Goal: Information Seeking & Learning: Compare options

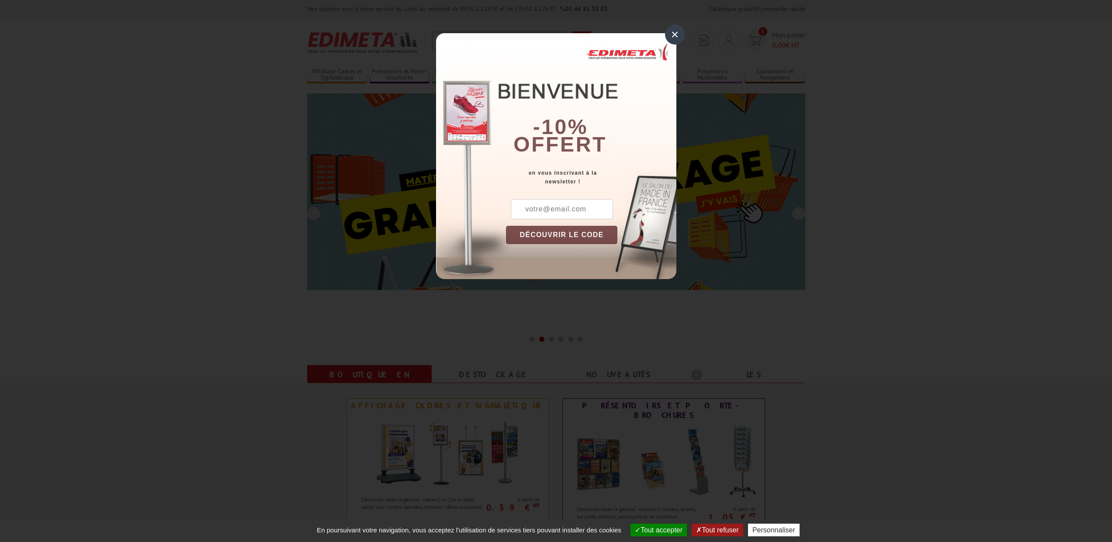
click at [675, 38] on div "×" at bounding box center [675, 34] width 20 height 20
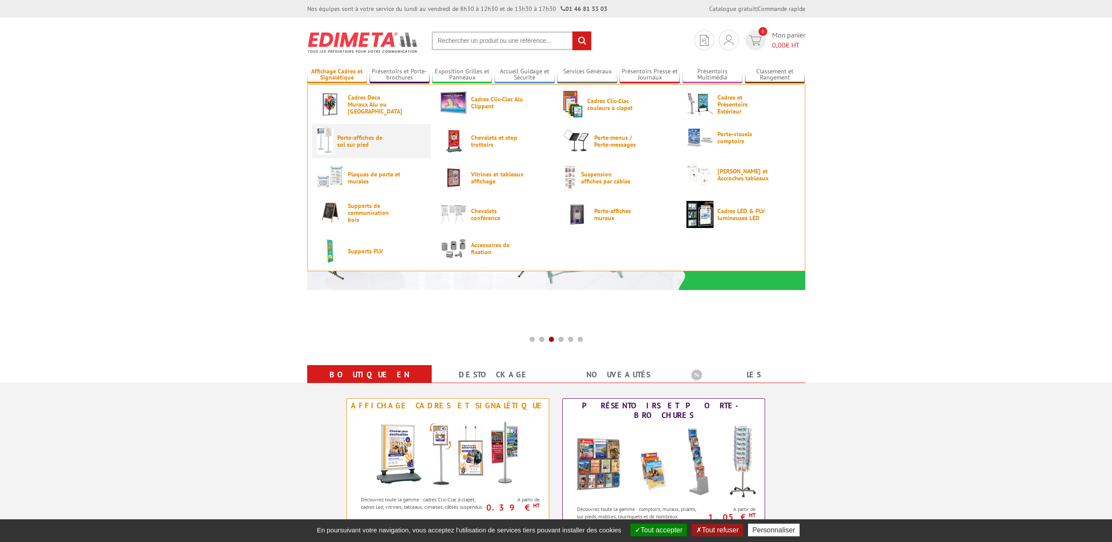
click at [355, 140] on span "Porte-affiches de sol sur pied" at bounding box center [363, 141] width 52 height 14
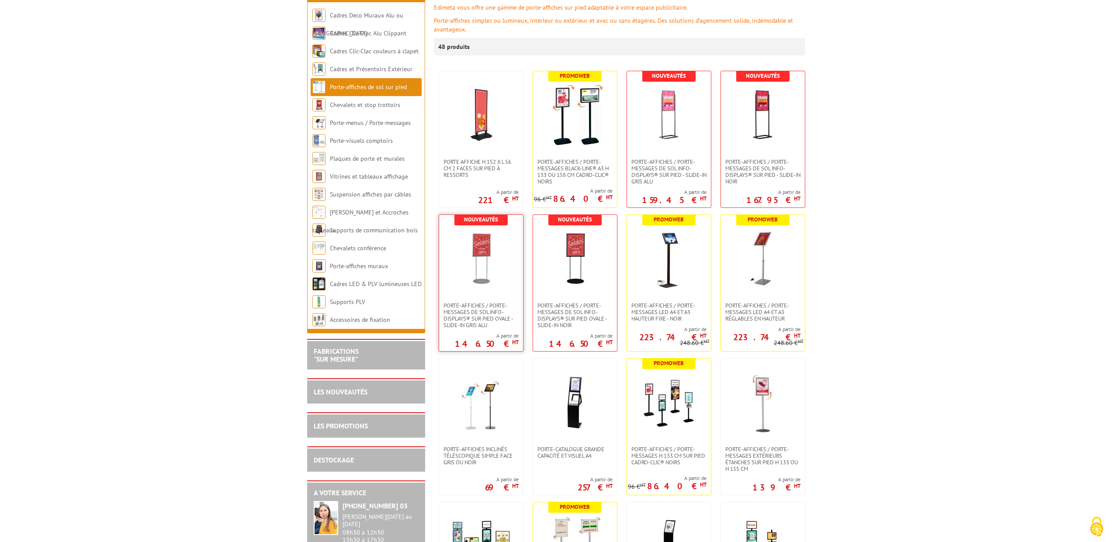
scroll to position [318, 0]
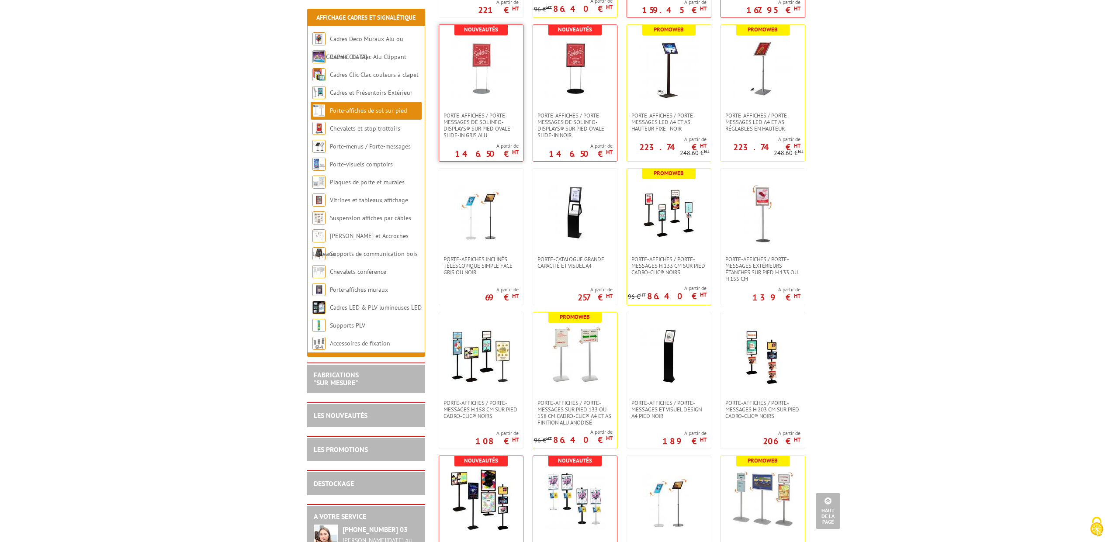
click at [477, 101] on link at bounding box center [481, 68] width 84 height 87
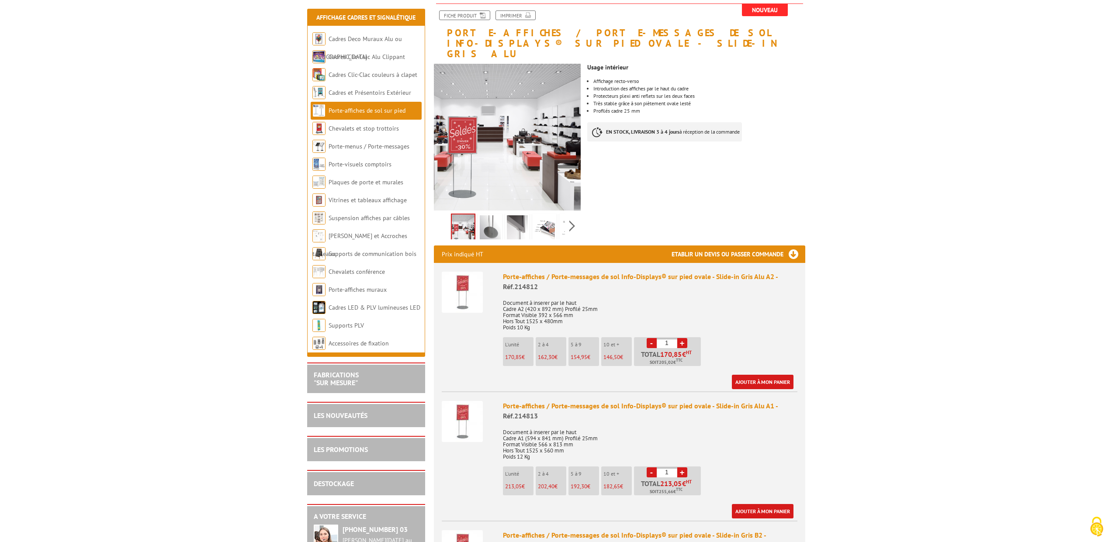
scroll to position [143, 0]
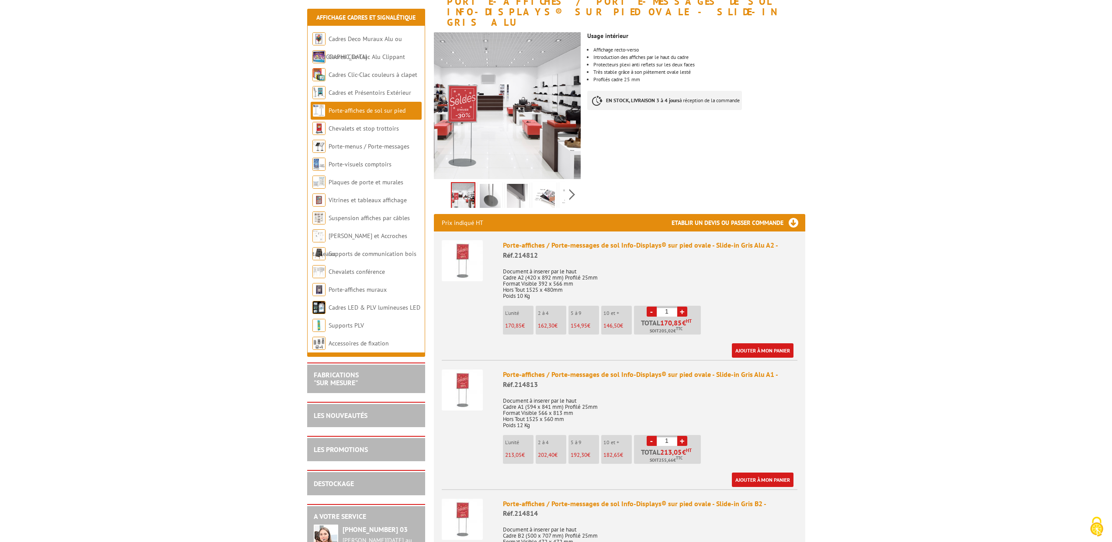
click at [475, 380] on img at bounding box center [462, 390] width 41 height 41
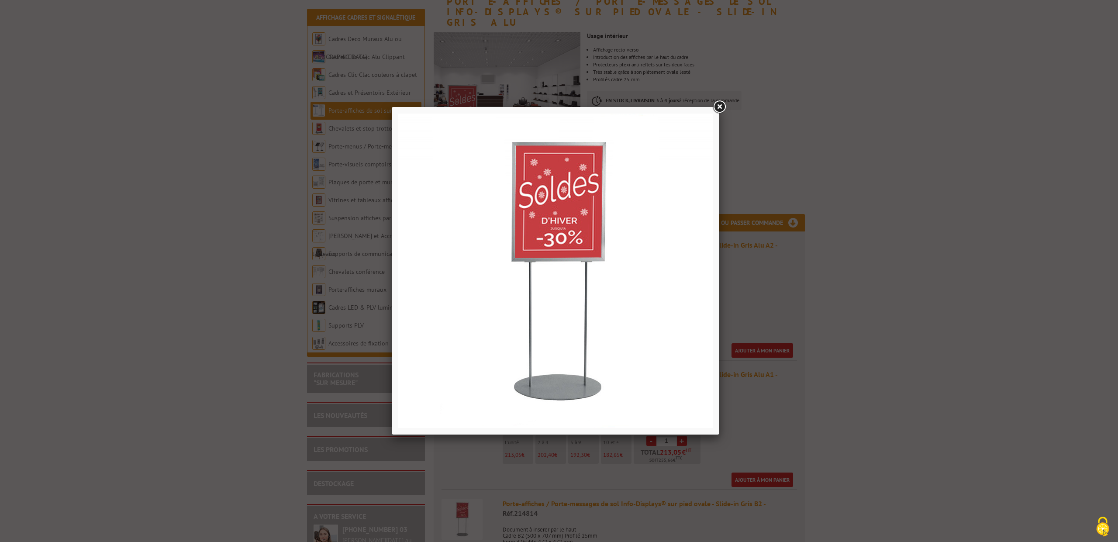
click at [721, 105] on link at bounding box center [720, 107] width 16 height 16
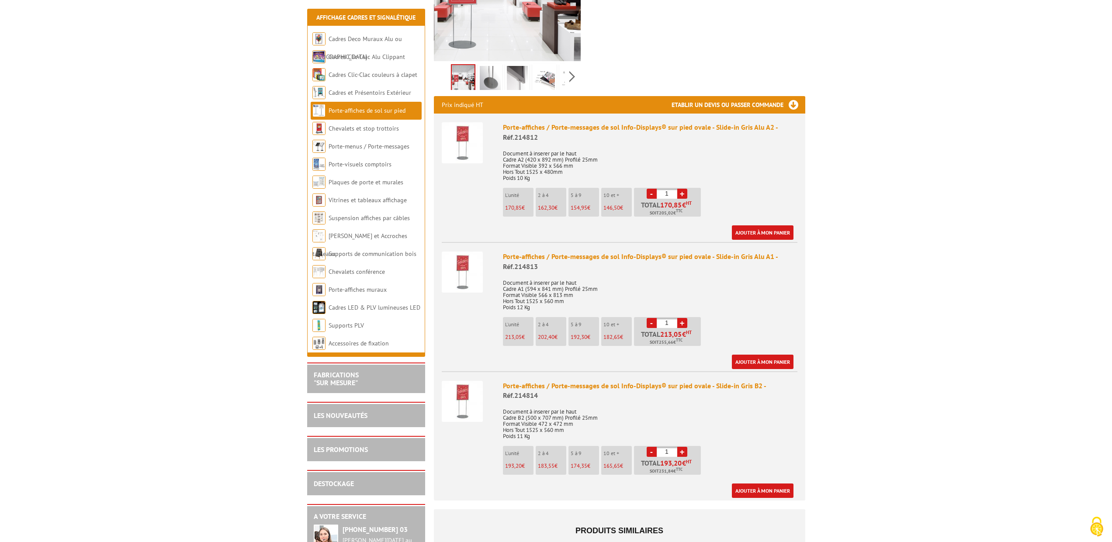
scroll to position [268, 0]
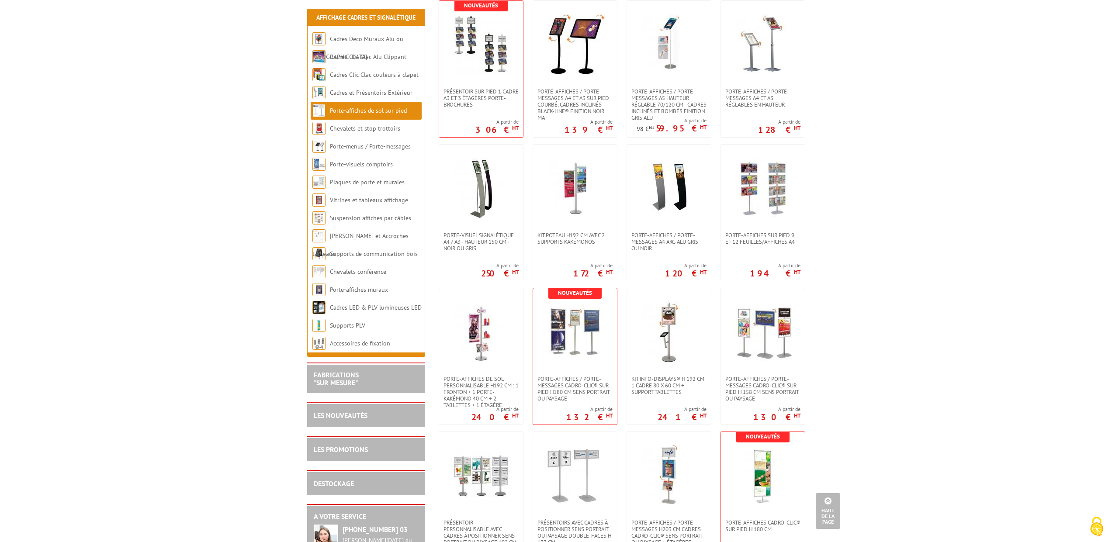
scroll to position [1153, 0]
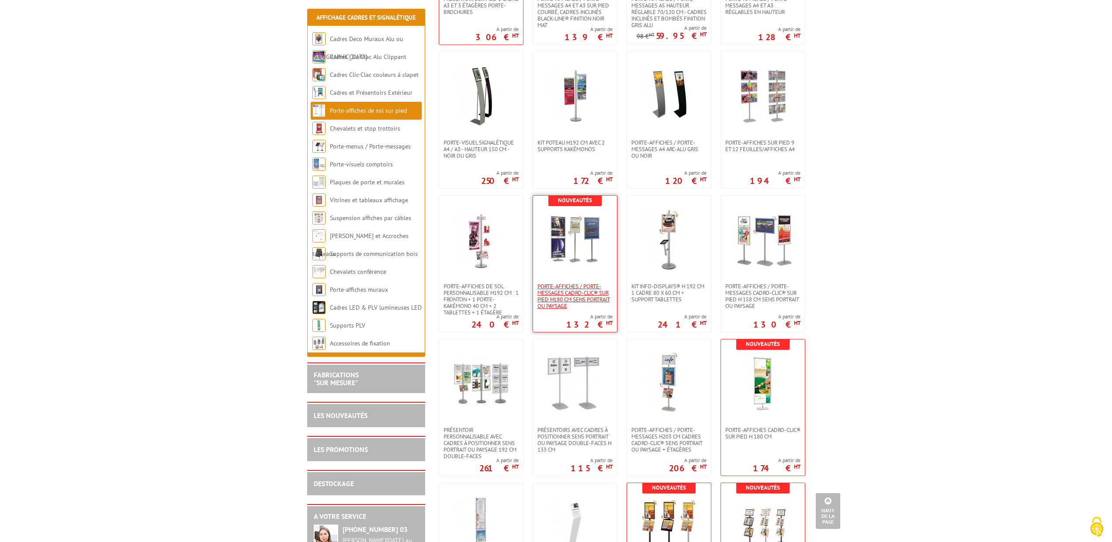
click at [591, 301] on span "Porte-affiches / Porte-messages Cadro-Clic® sur pied H180 cm sens portrait ou p…" at bounding box center [574, 296] width 75 height 26
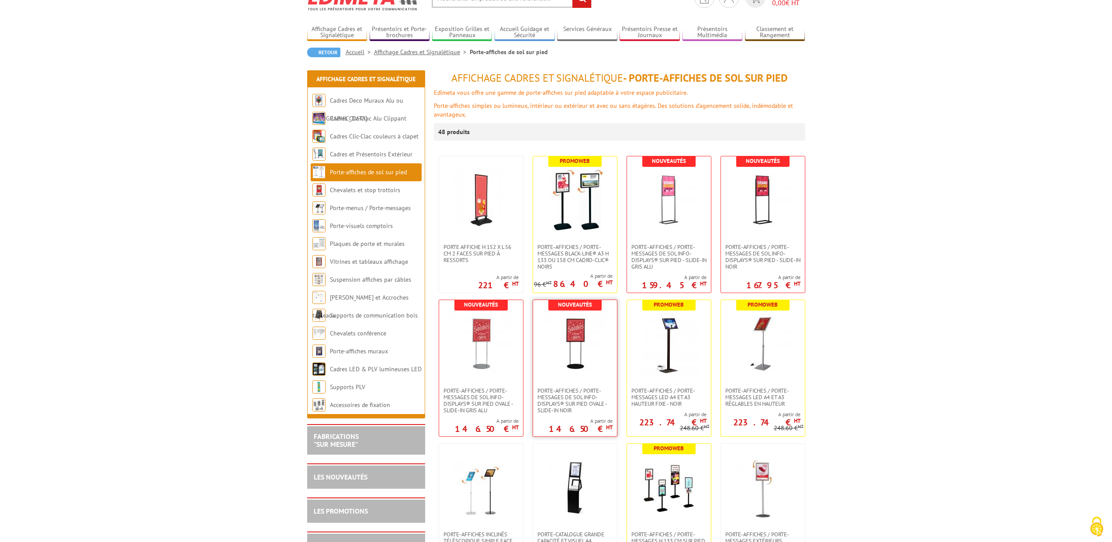
scroll to position [43, 0]
click at [579, 343] on img at bounding box center [574, 343] width 61 height 61
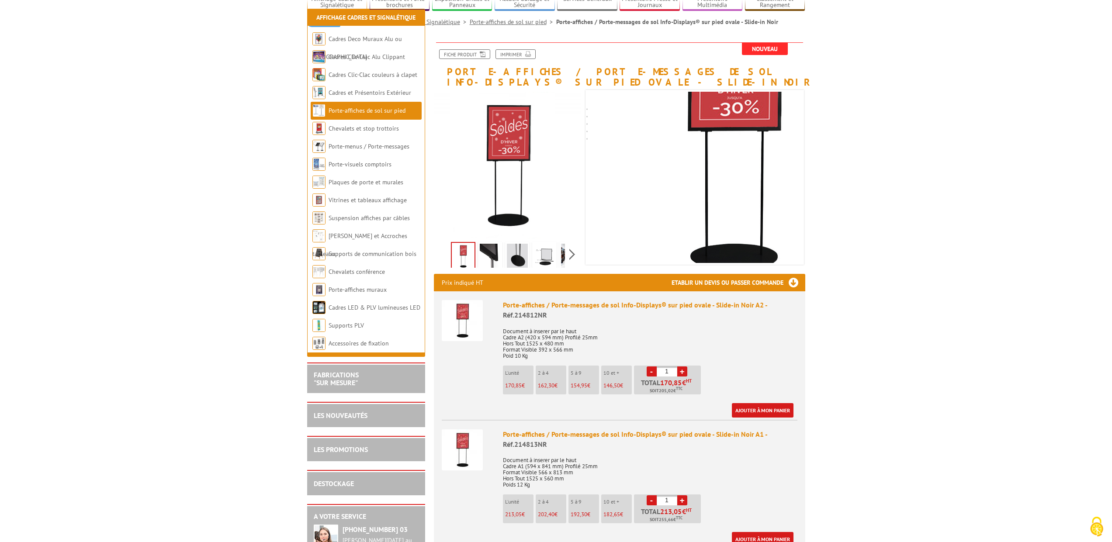
scroll to position [144, 0]
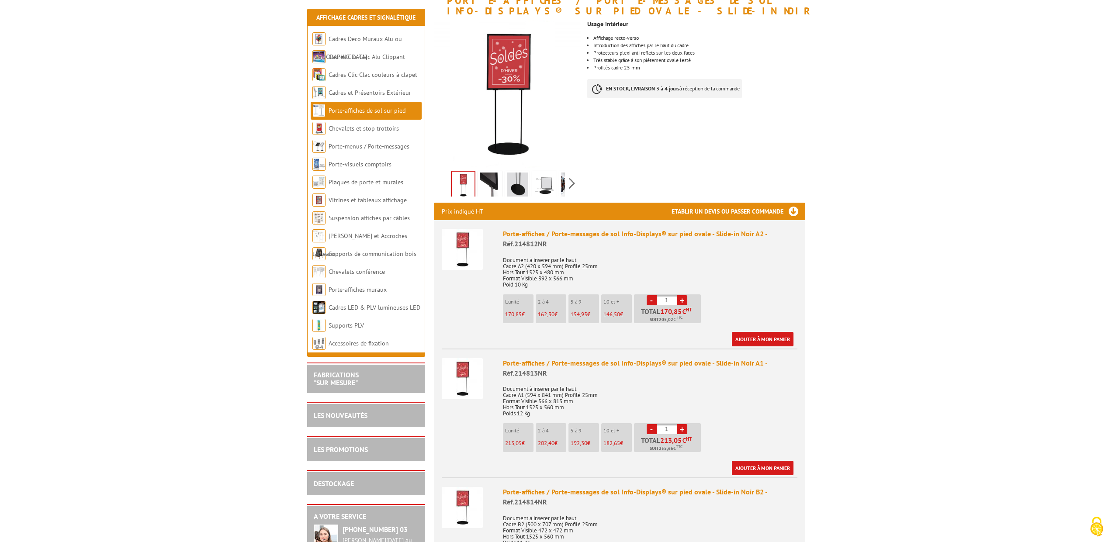
click at [473, 380] on img at bounding box center [462, 378] width 41 height 41
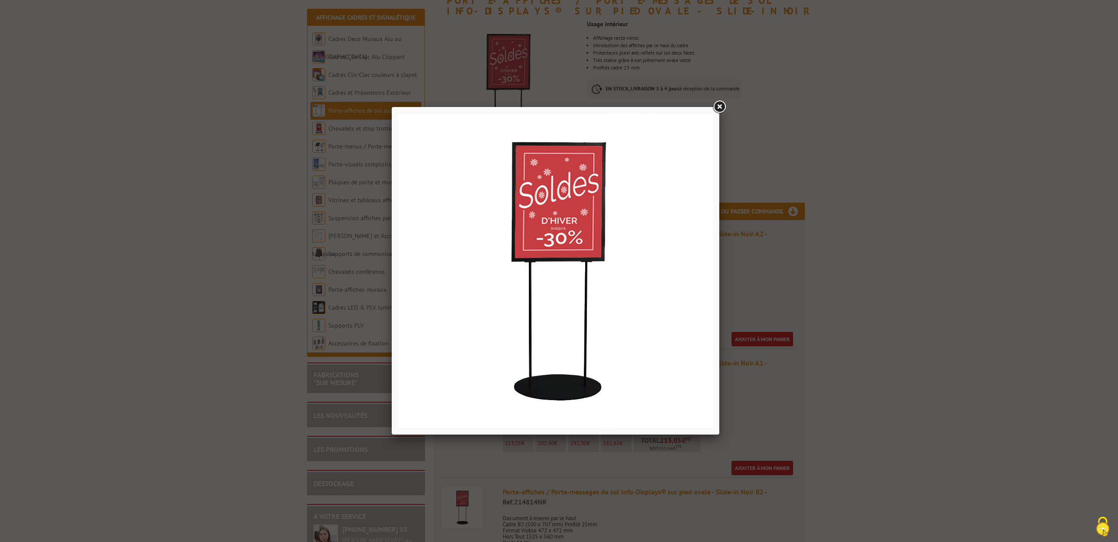
click at [724, 104] on link at bounding box center [720, 107] width 16 height 16
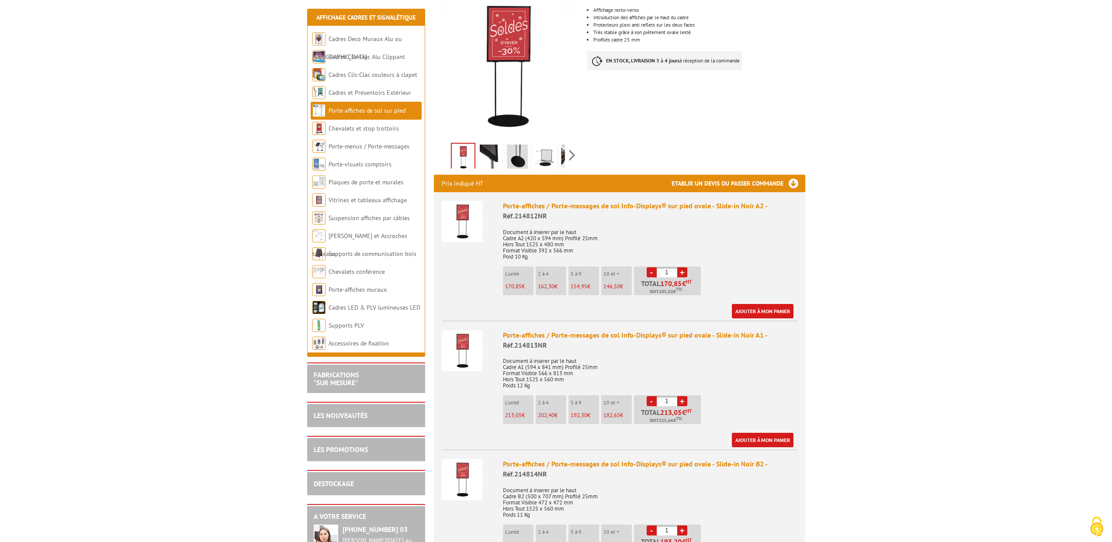
scroll to position [435, 0]
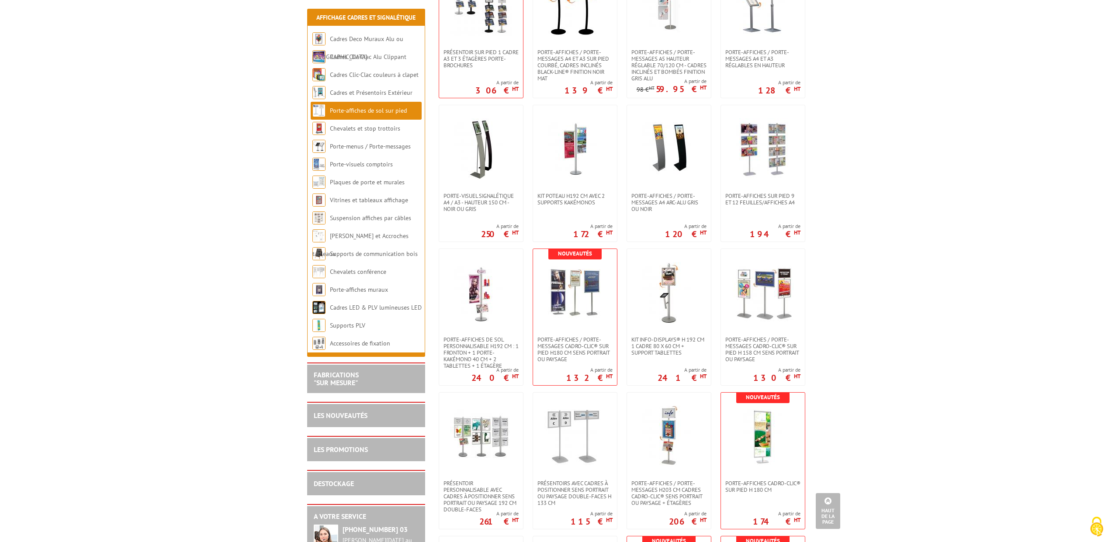
scroll to position [1191, 0]
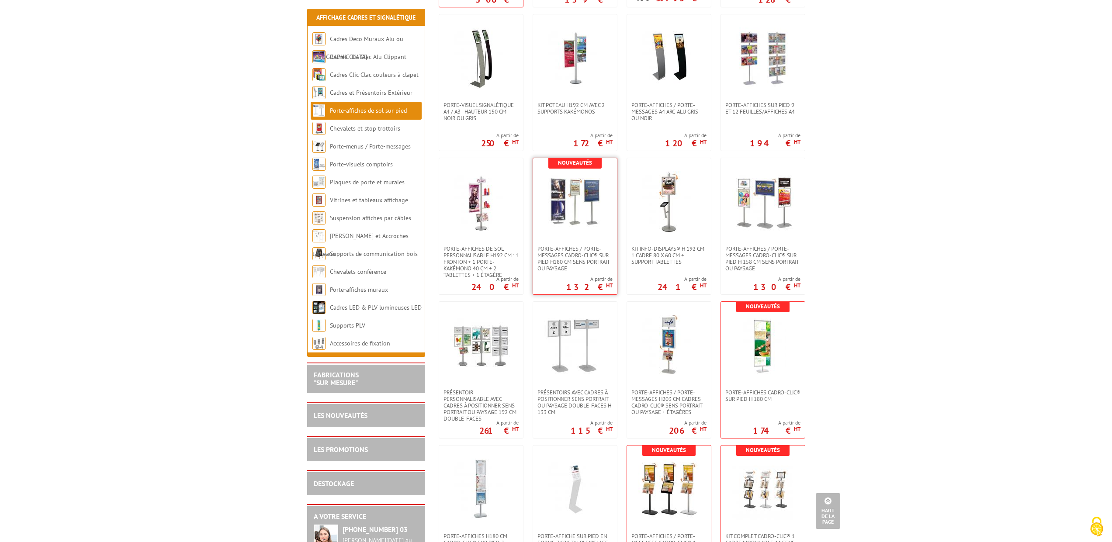
click at [564, 192] on img at bounding box center [574, 201] width 61 height 61
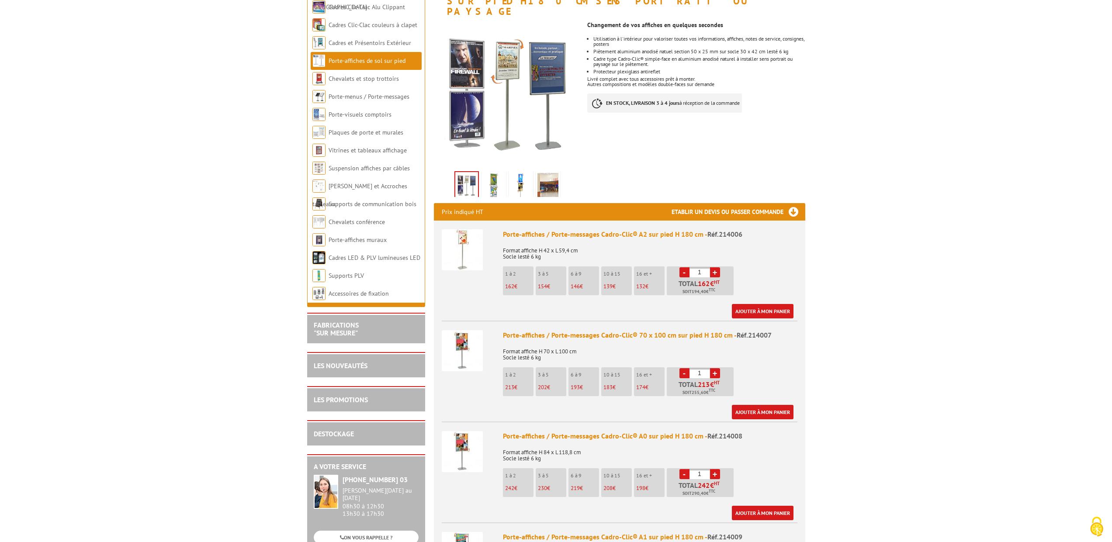
scroll to position [248, 0]
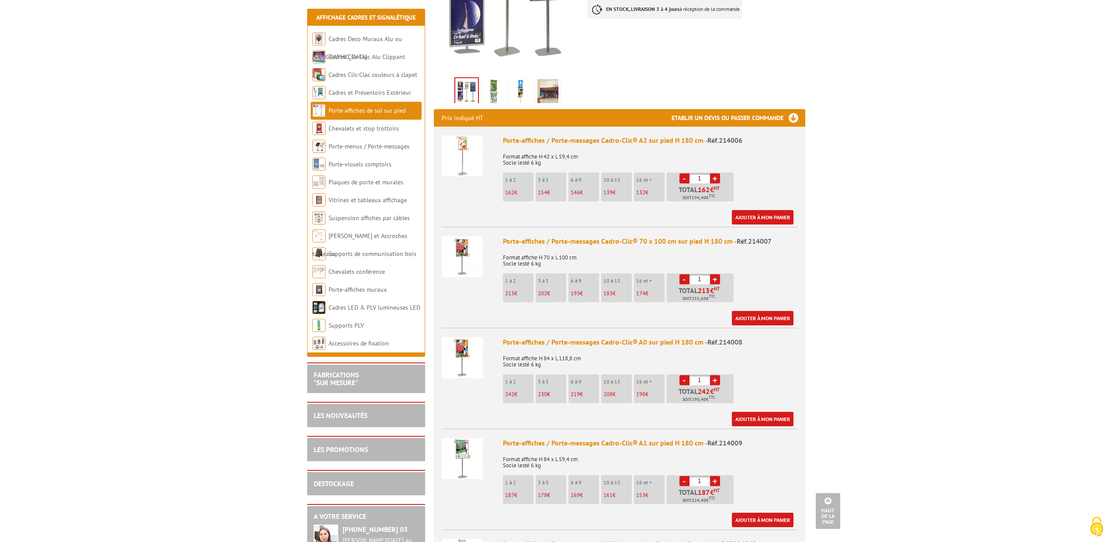
click at [467, 245] on img at bounding box center [462, 256] width 41 height 41
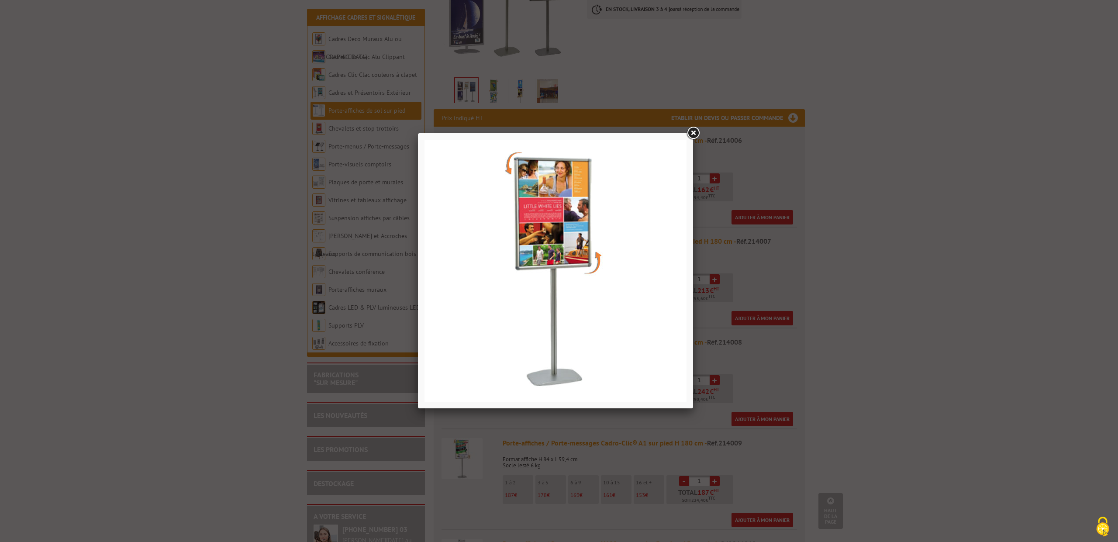
click at [926, 360] on div at bounding box center [559, 271] width 1118 height 542
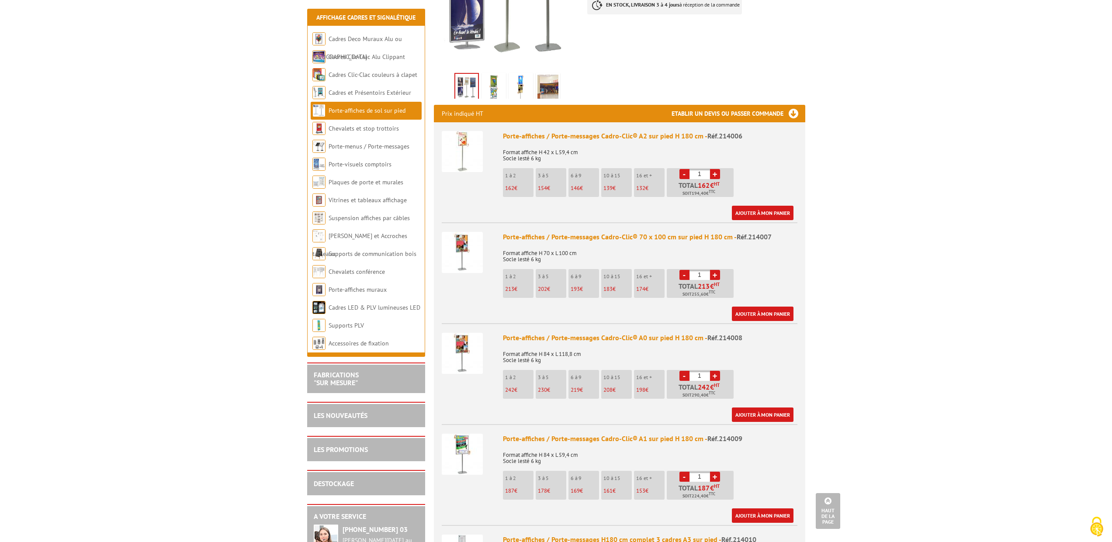
scroll to position [366, 0]
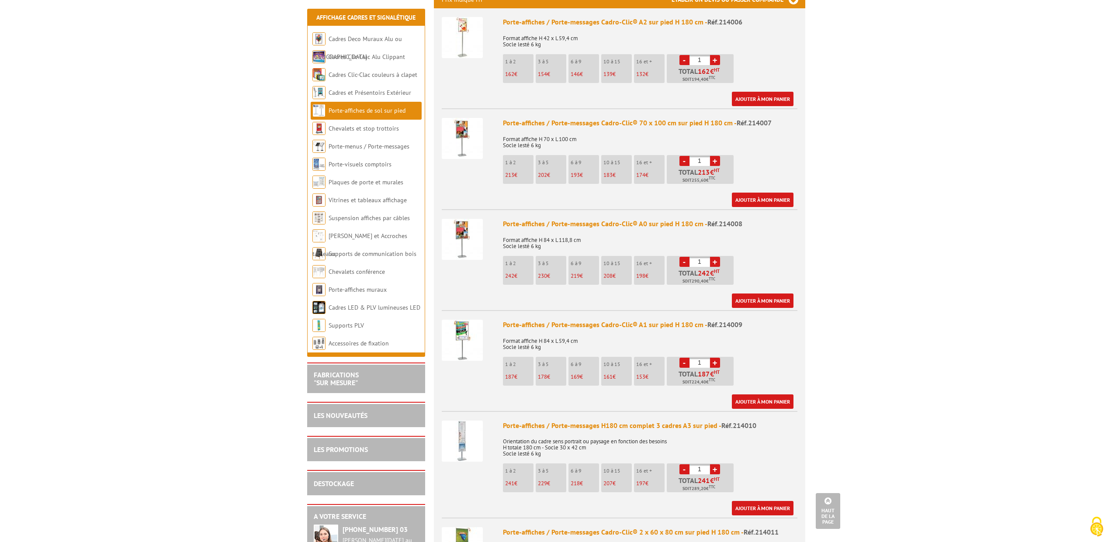
click at [471, 224] on img at bounding box center [462, 239] width 41 height 41
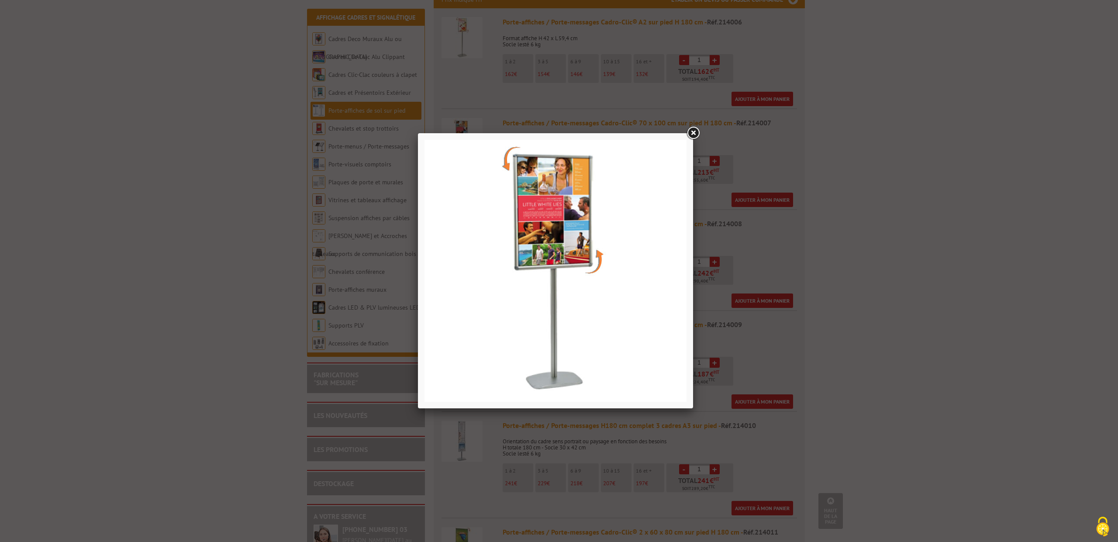
drag, startPoint x: 956, startPoint y: 228, endPoint x: 928, endPoint y: 237, distance: 29.6
click at [956, 228] on div at bounding box center [559, 271] width 1118 height 542
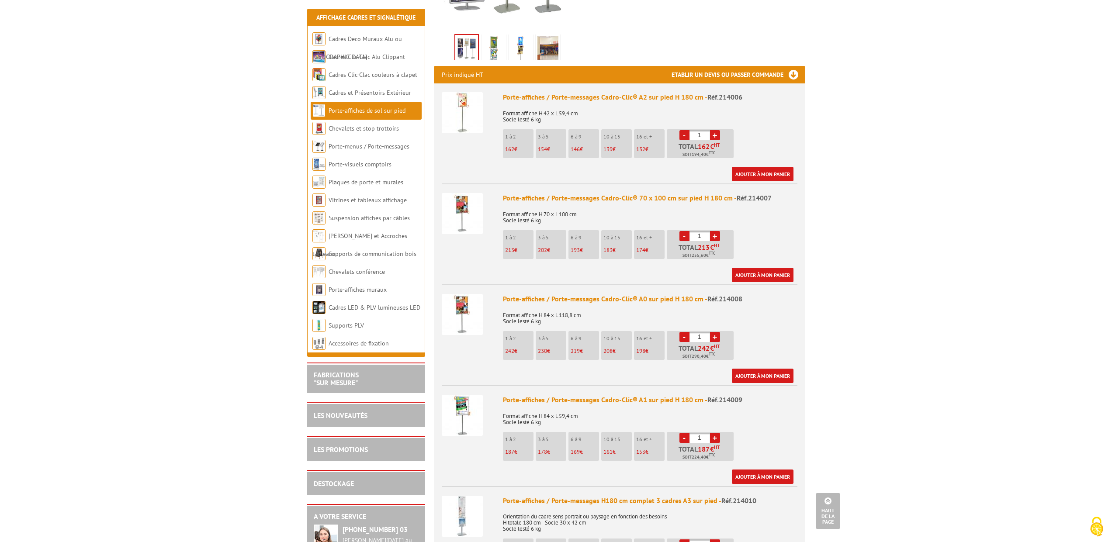
scroll to position [0, 0]
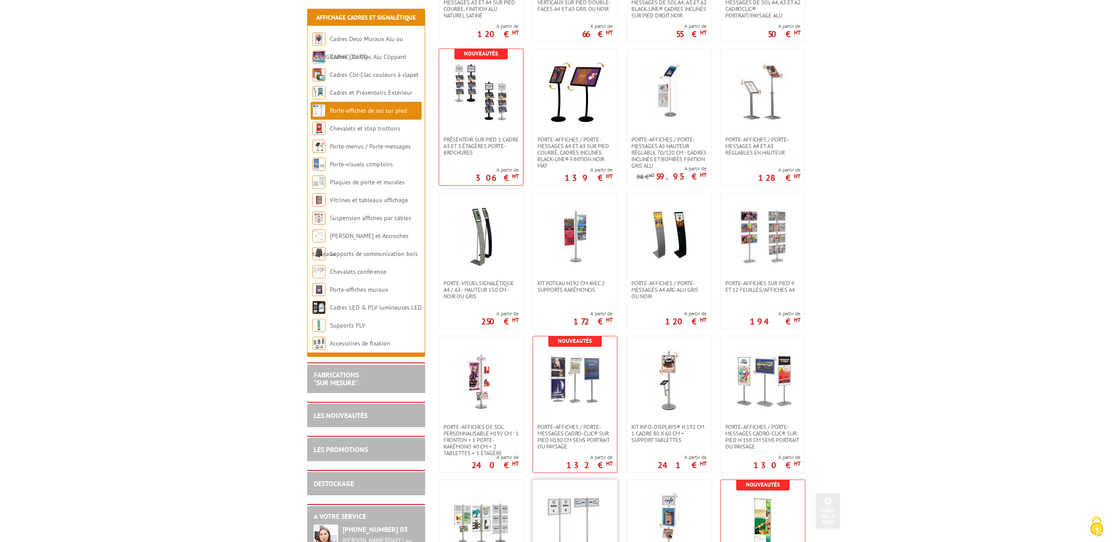
scroll to position [622, 0]
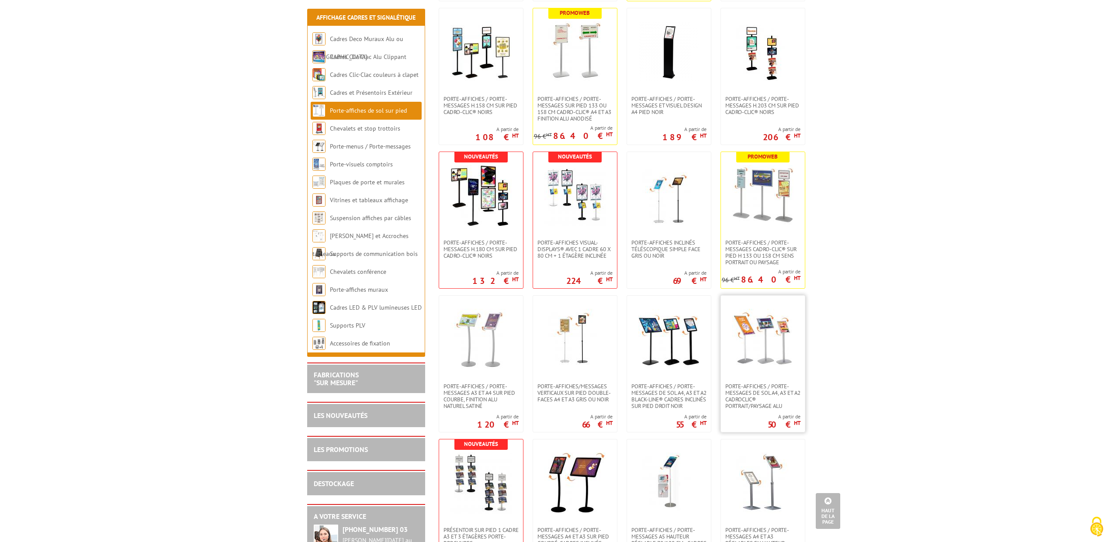
click at [722, 353] on link at bounding box center [763, 339] width 84 height 87
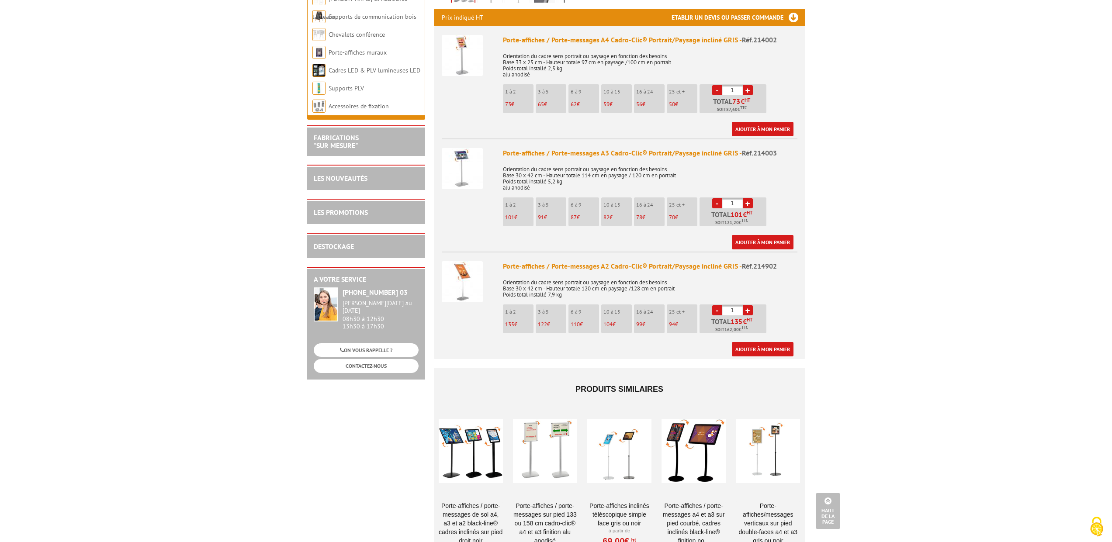
scroll to position [4, 0]
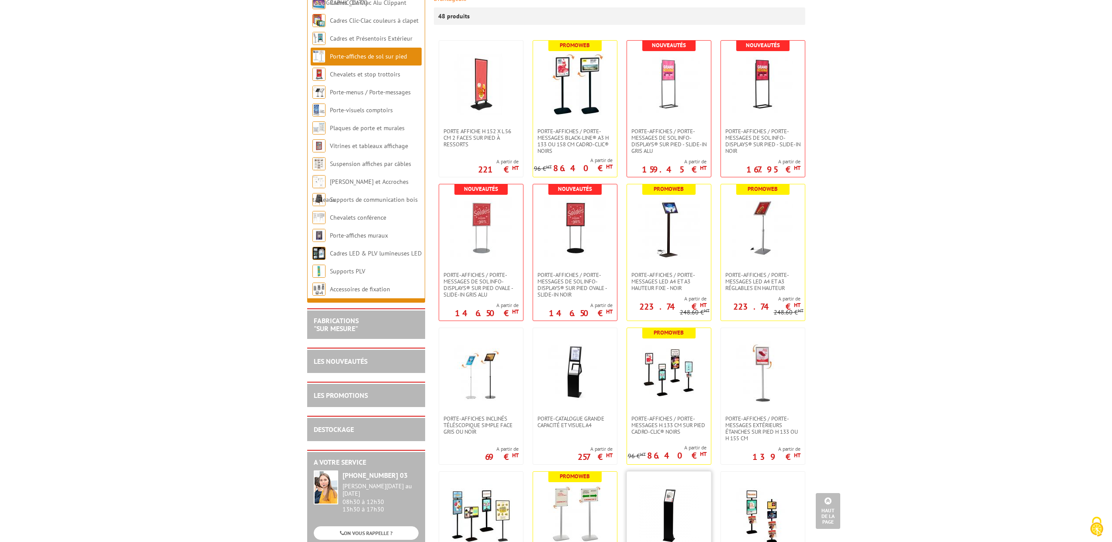
scroll to position [7, 0]
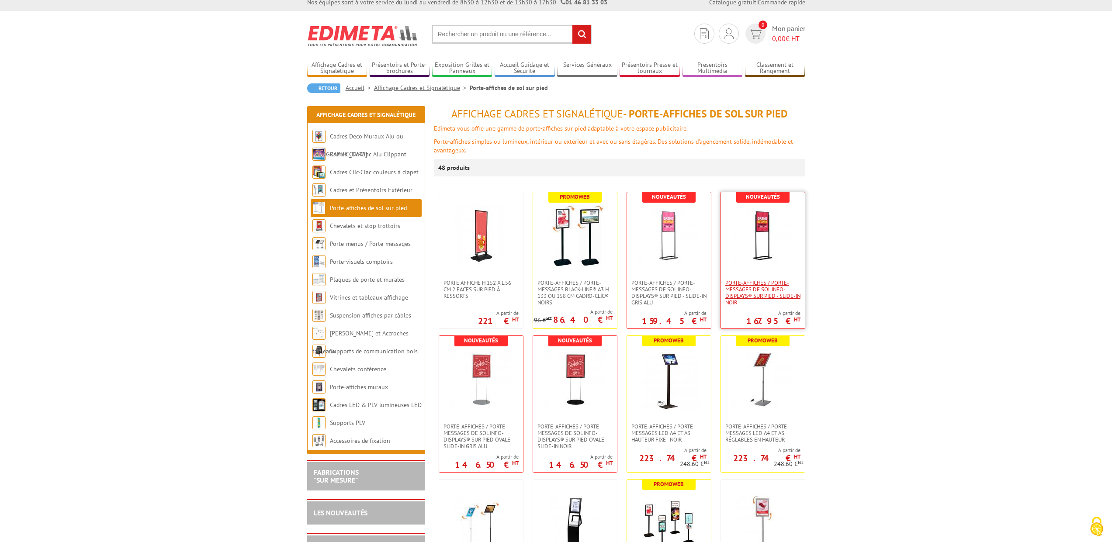
click at [768, 293] on span "Porte-affiches / Porte-messages de sol Info-Displays® sur pied - Slide-in Noir" at bounding box center [762, 293] width 75 height 26
click at [669, 292] on span "Porte-affiches / Porte-messages de sol Info-Displays® sur pied - Slide-in Gris …" at bounding box center [668, 293] width 75 height 26
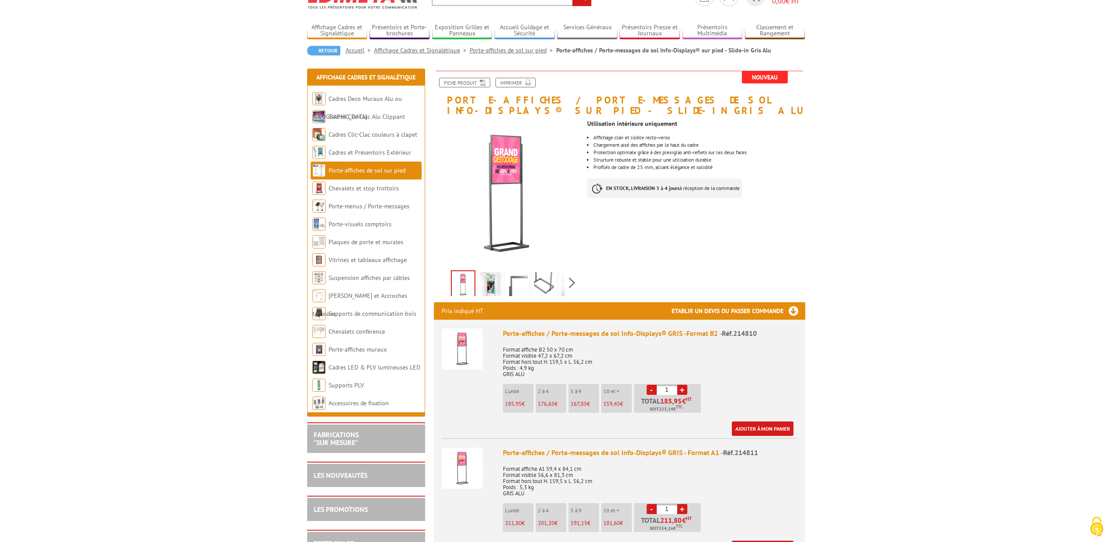
scroll to position [267, 0]
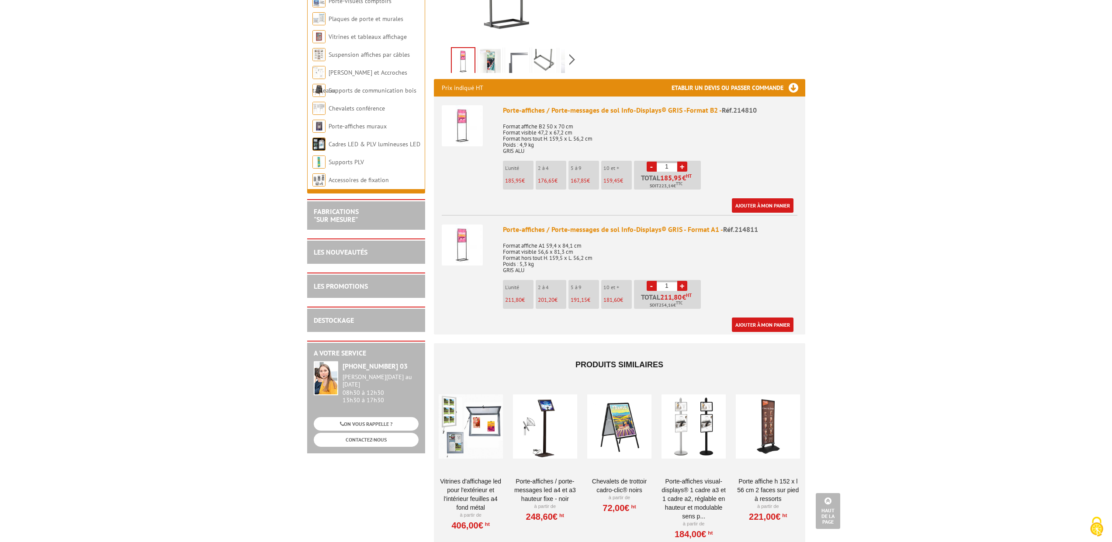
click at [459, 239] on img at bounding box center [462, 245] width 41 height 41
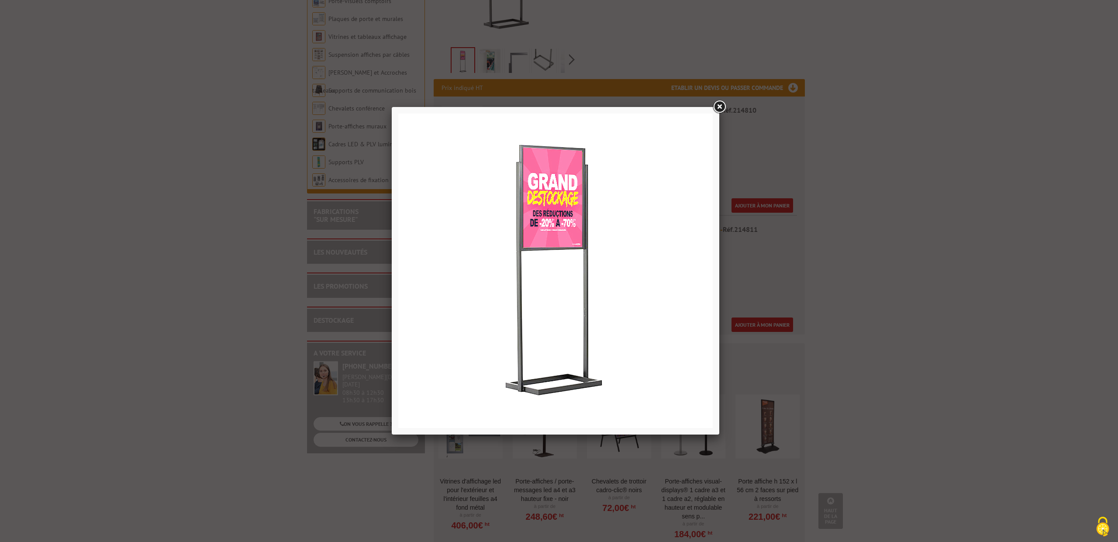
click at [842, 211] on div at bounding box center [559, 271] width 1118 height 542
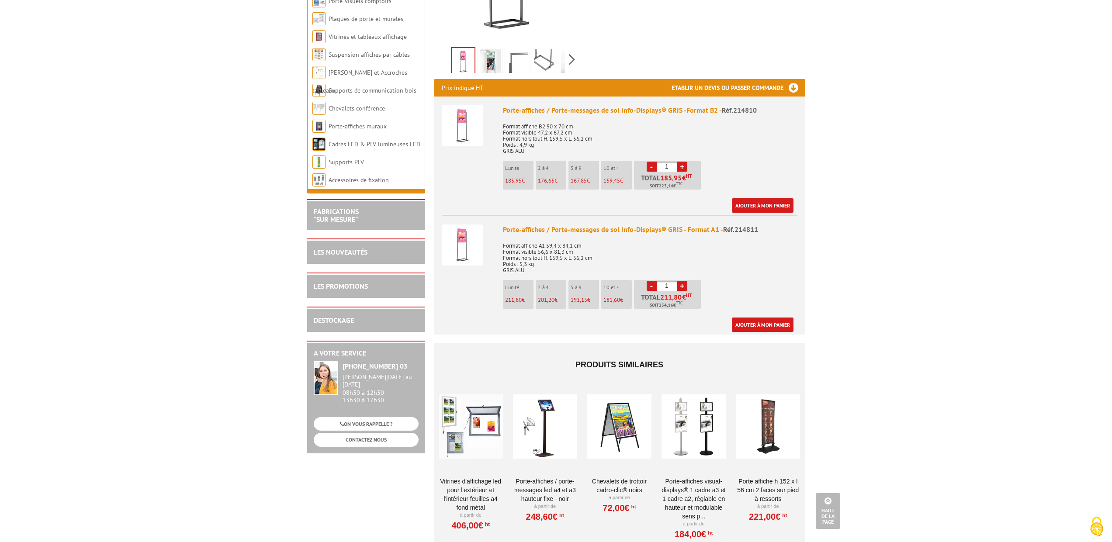
click at [544, 258] on p "Format affiche A1 59,4 x 84,1 cm Format visible 56,6 x 81,3 cm Format hors tout…" at bounding box center [650, 255] width 294 height 37
click at [539, 254] on p "Format affiche A1 59,4 x 84,1 cm Format visible 56,6 x 81,3 cm Format hors tout…" at bounding box center [650, 255] width 294 height 37
click at [537, 261] on p "Format affiche A1 59,4 x 84,1 cm Format visible 56,6 x 81,3 cm Format hors tout…" at bounding box center [650, 255] width 294 height 37
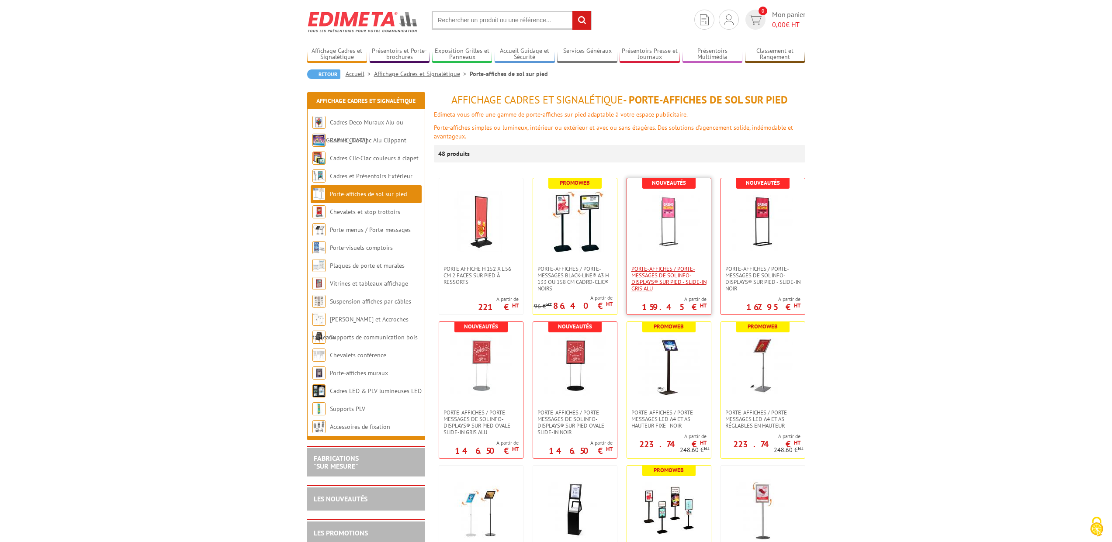
scroll to position [23, 0]
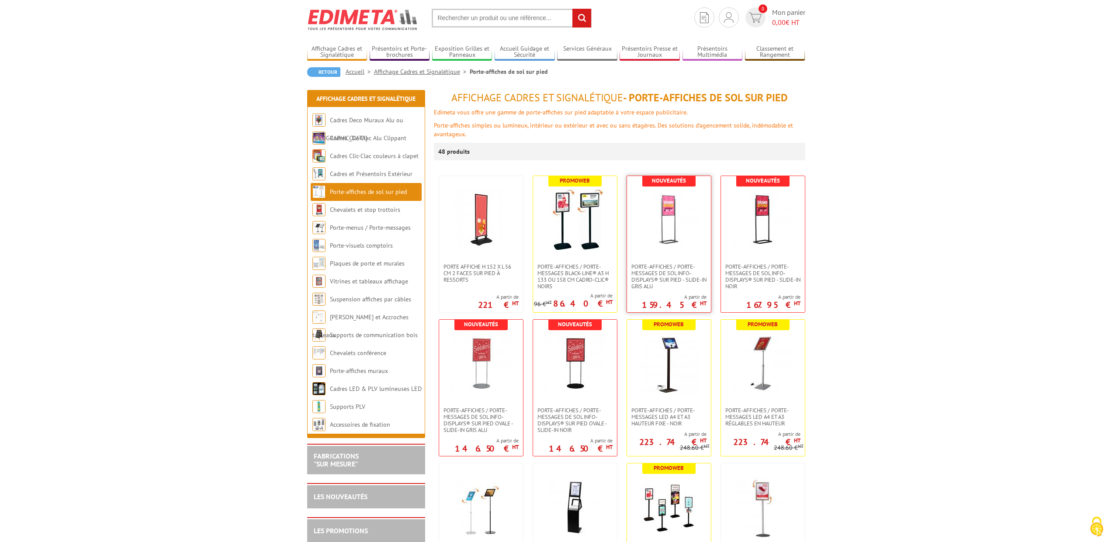
click at [666, 227] on img at bounding box center [668, 219] width 61 height 61
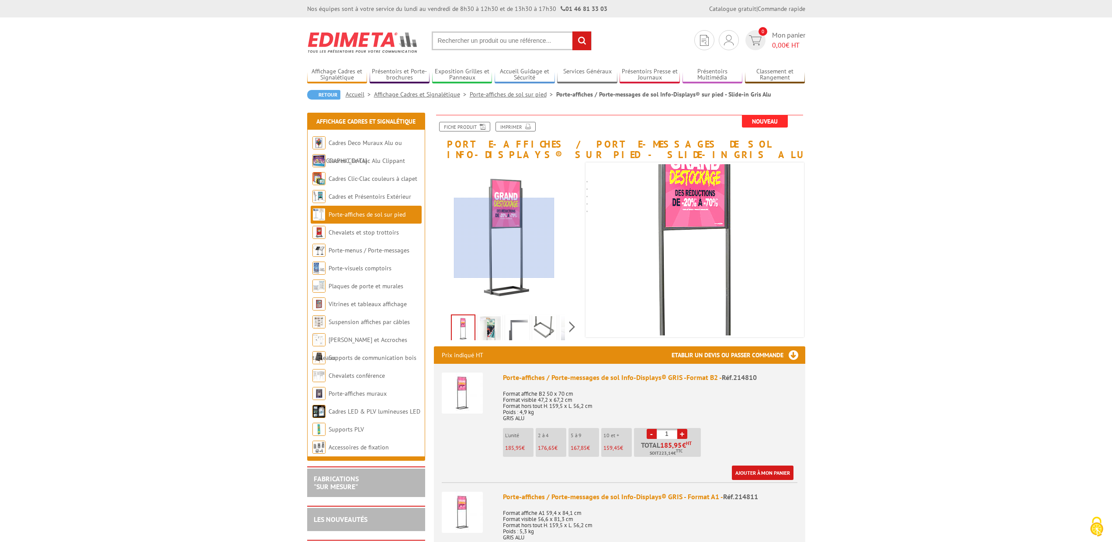
click at [504, 237] on div at bounding box center [504, 238] width 100 height 80
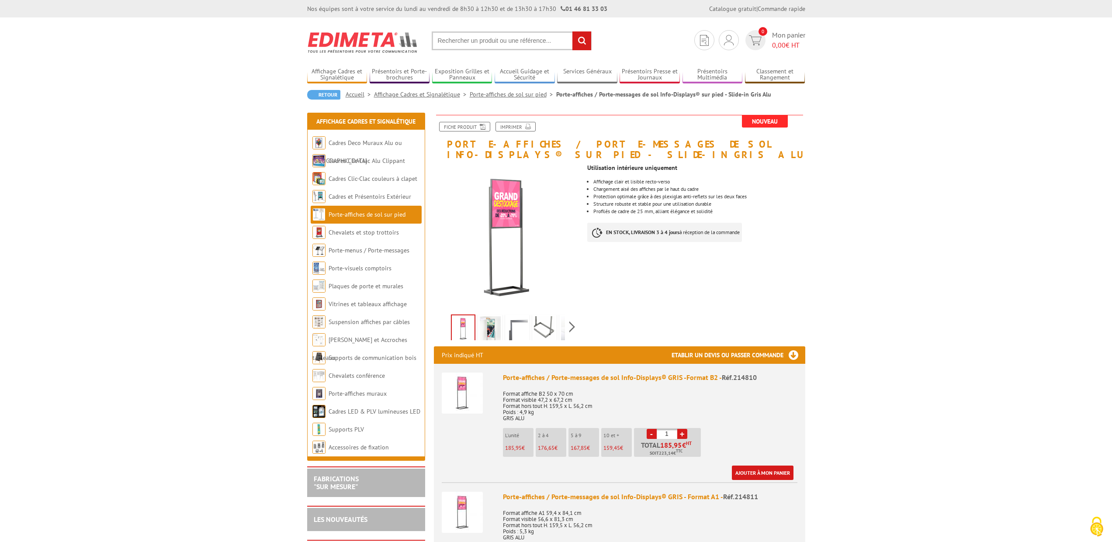
click at [519, 328] on img at bounding box center [517, 329] width 21 height 27
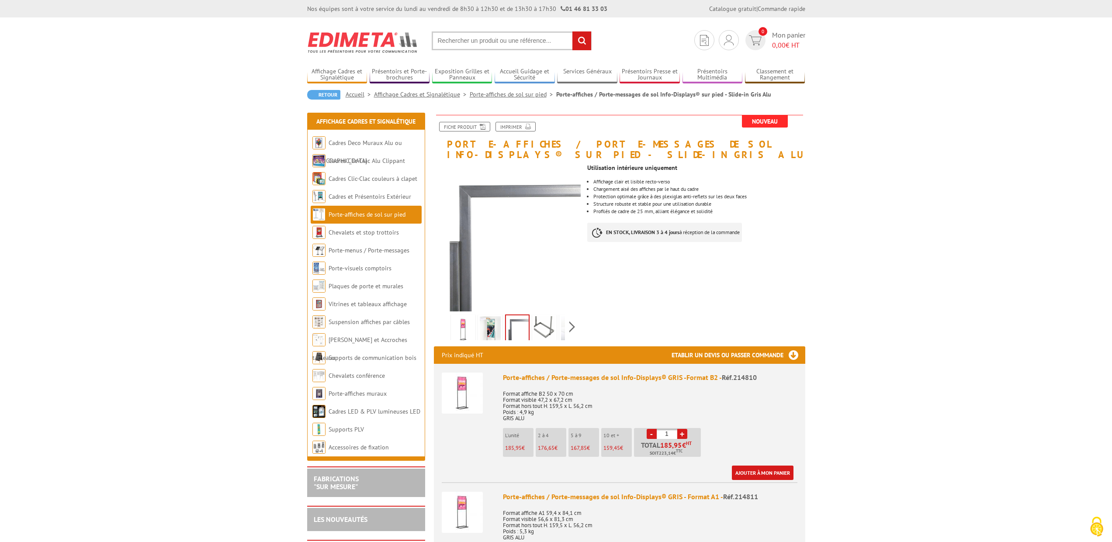
click at [558, 331] on li at bounding box center [571, 326] width 27 height 27
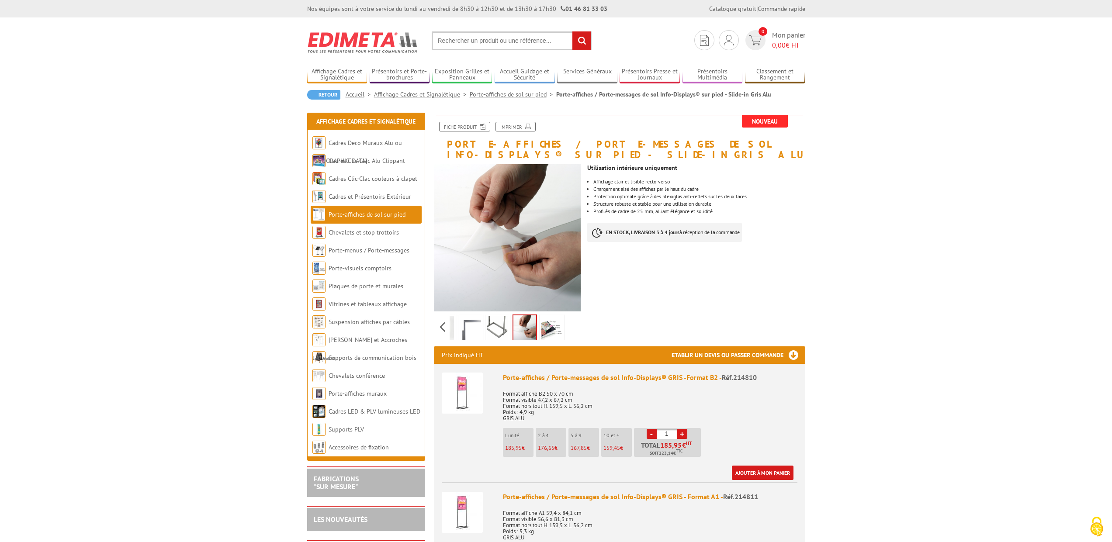
click at [523, 327] on img at bounding box center [524, 328] width 23 height 27
click at [537, 328] on li at bounding box center [524, 326] width 27 height 27
click at [552, 327] on img at bounding box center [551, 329] width 21 height 27
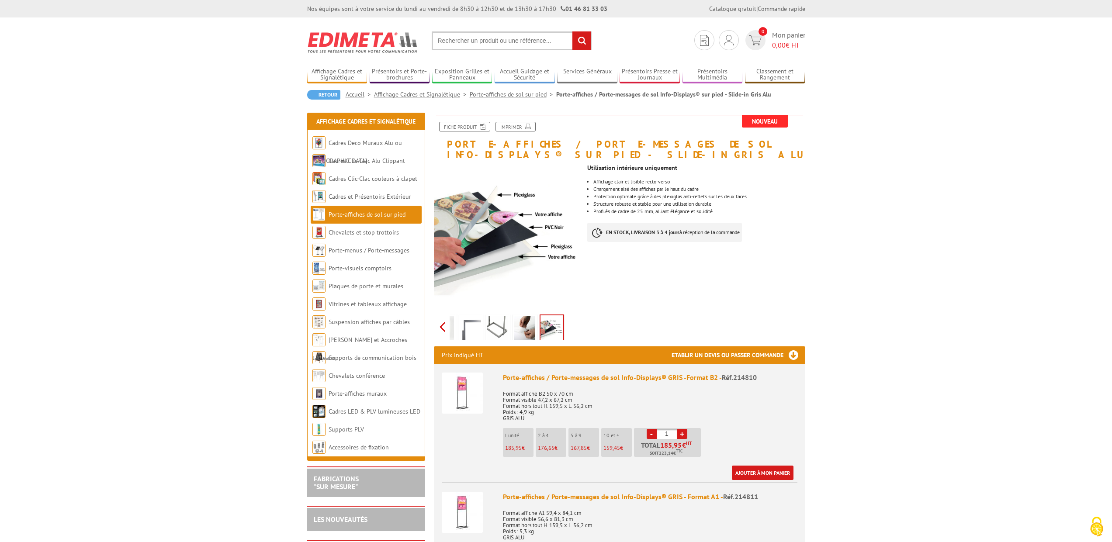
click at [446, 326] on div "Previous Next" at bounding box center [507, 327] width 147 height 31
click at [472, 331] on img at bounding box center [463, 329] width 21 height 27
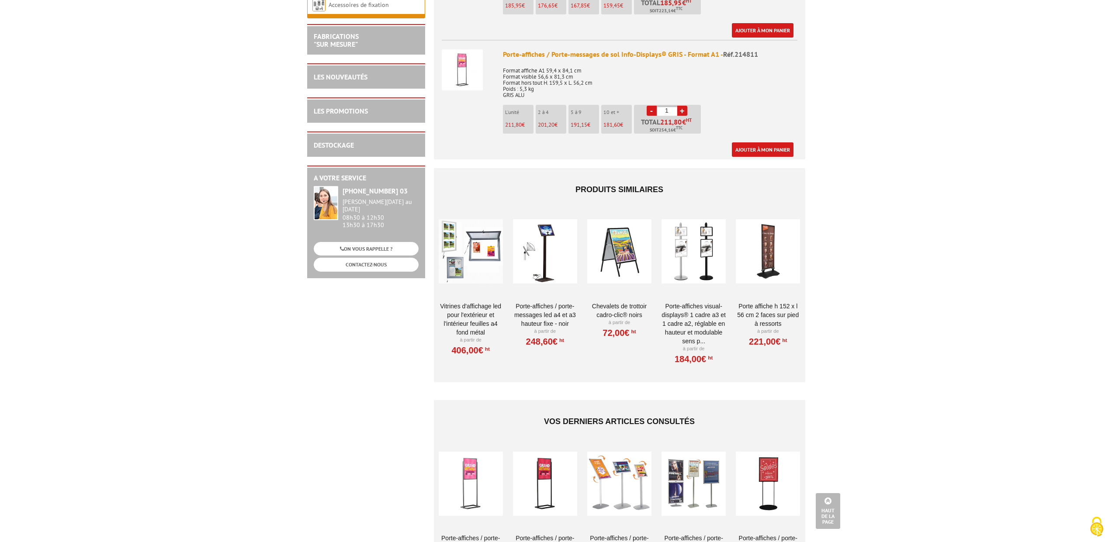
scroll to position [444, 0]
click at [692, 260] on div at bounding box center [693, 250] width 64 height 87
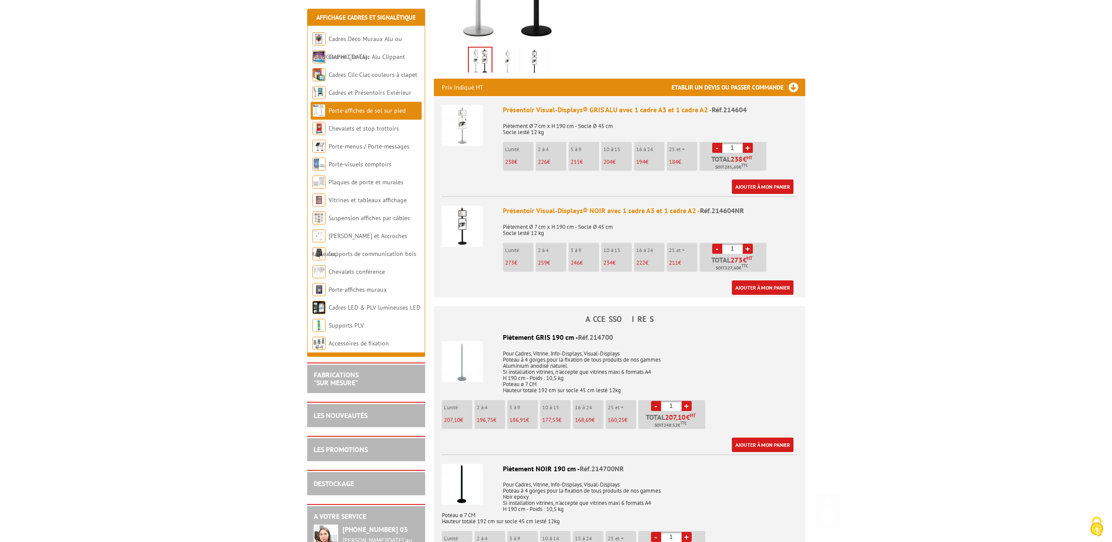
scroll to position [295, 0]
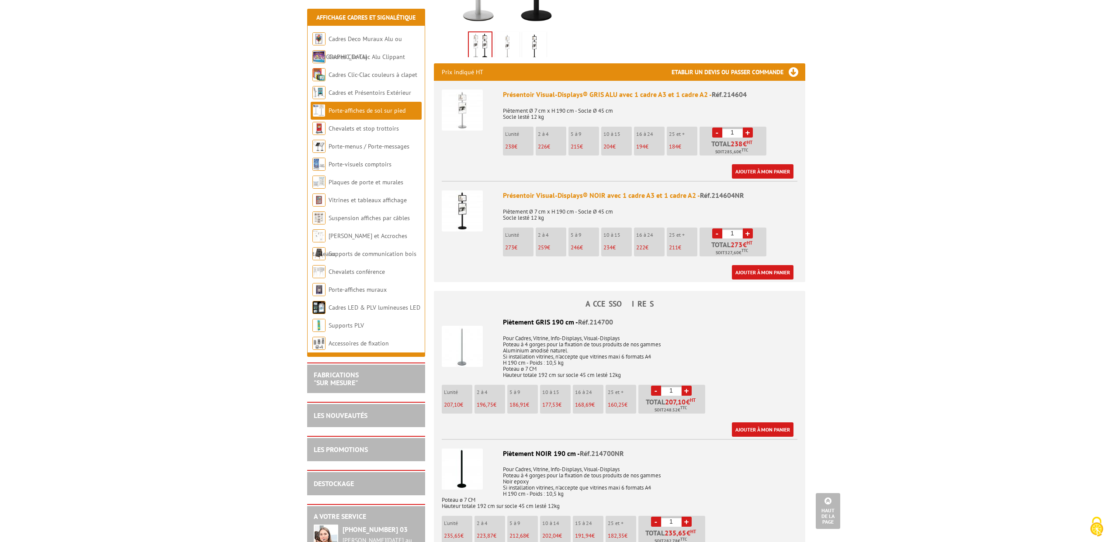
click at [469, 197] on img at bounding box center [462, 210] width 41 height 41
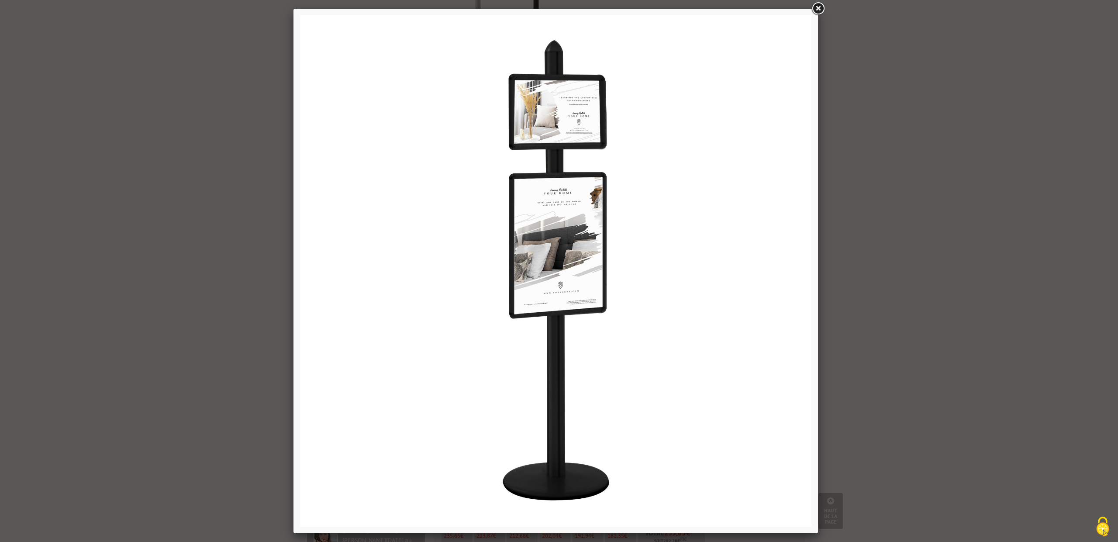
click at [891, 170] on div at bounding box center [559, 271] width 1118 height 542
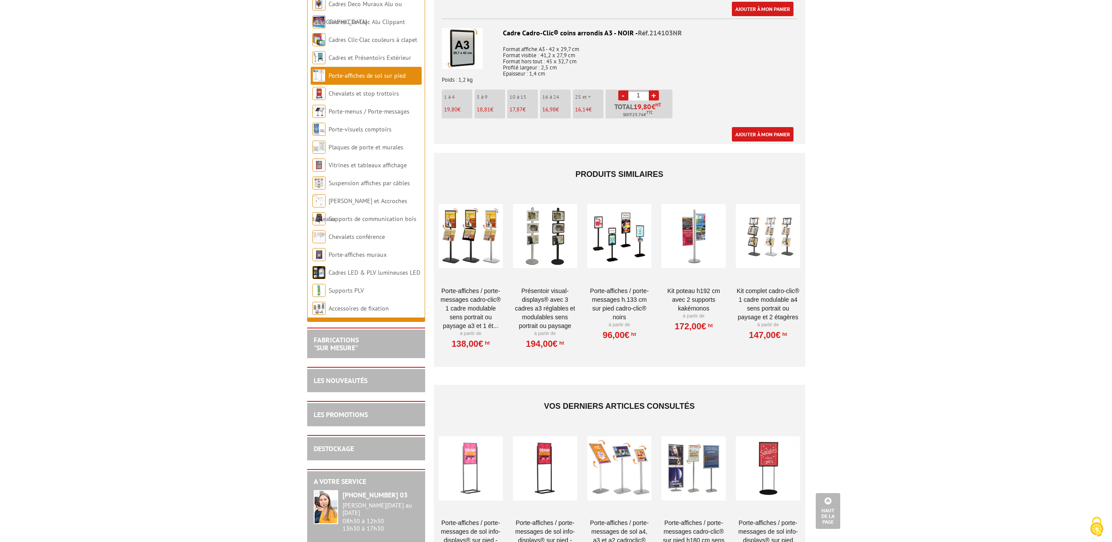
scroll to position [1068, 0]
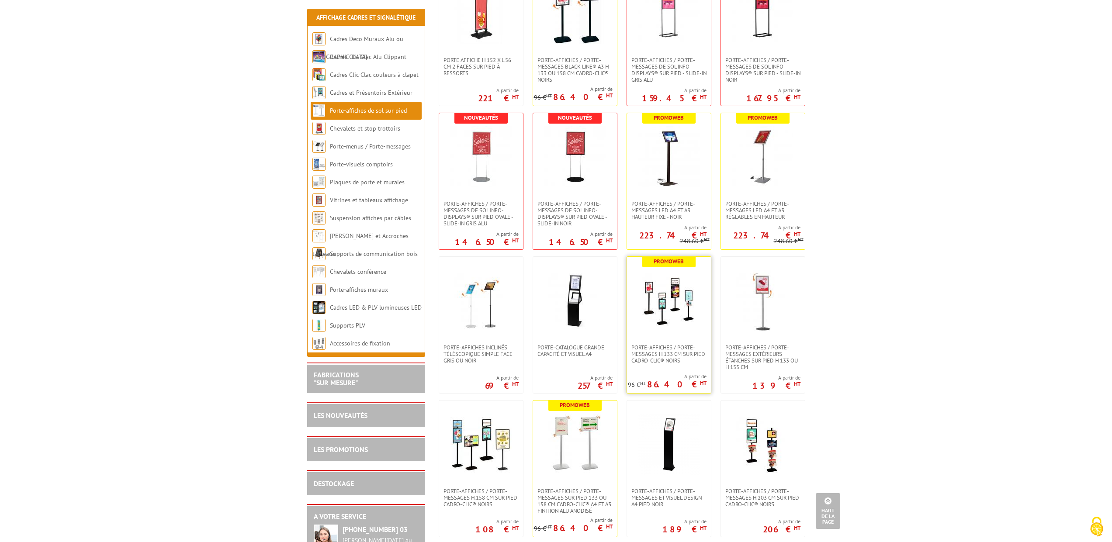
scroll to position [104, 0]
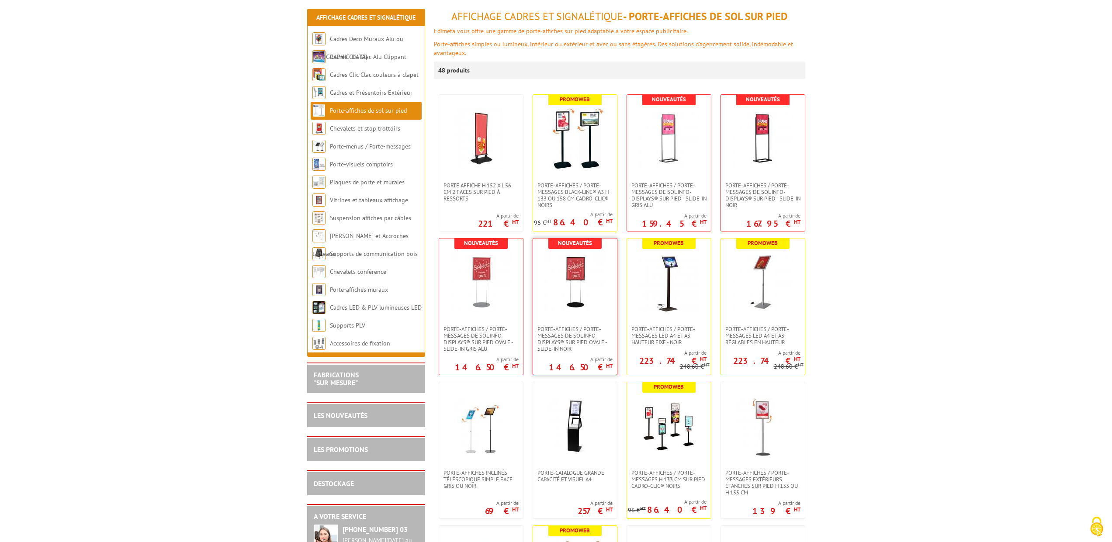
click at [559, 281] on img at bounding box center [574, 282] width 61 height 61
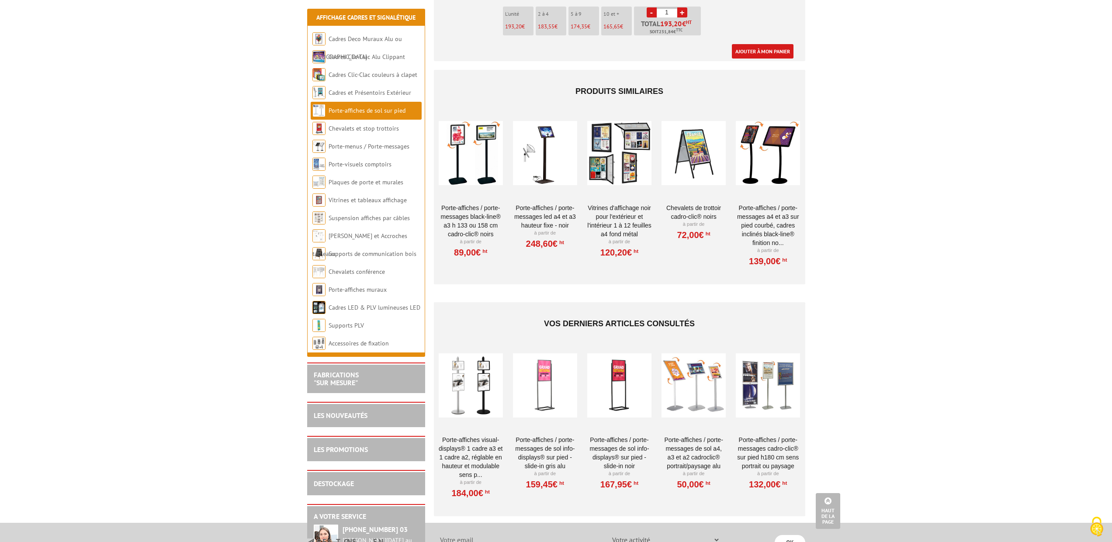
scroll to position [744, 0]
